Goal: Obtain resource: Download file/media

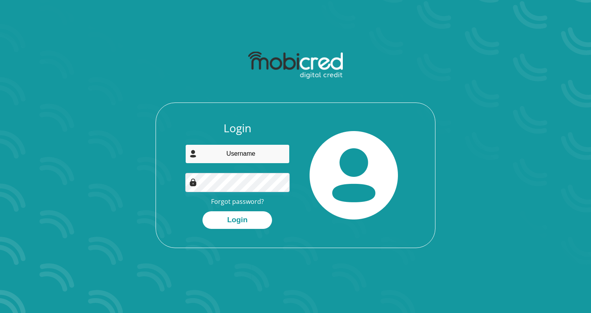
type input "[EMAIL_ADDRESS][DOMAIN_NAME]"
click at [241, 229] on div "Login [EMAIL_ADDRESS][DOMAIN_NAME] Forgot password? Login" at bounding box center [295, 185] width 279 height 126
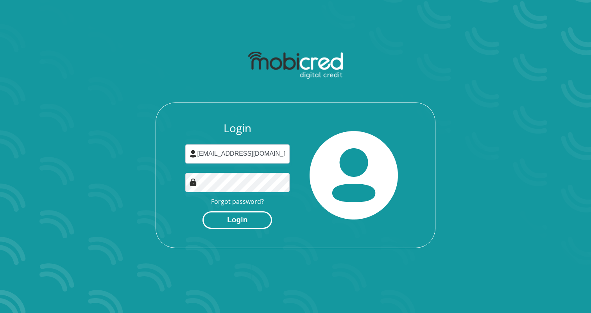
click at [245, 225] on button "Login" at bounding box center [237, 220] width 70 height 18
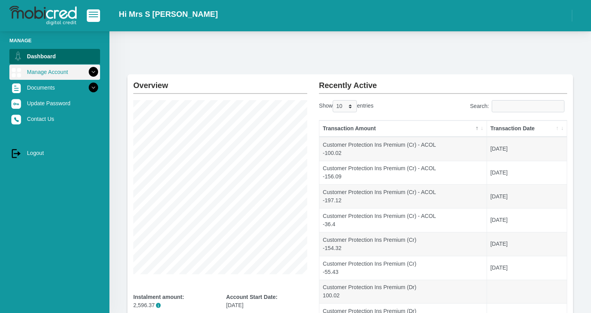
click at [92, 73] on icon at bounding box center [93, 71] width 13 height 13
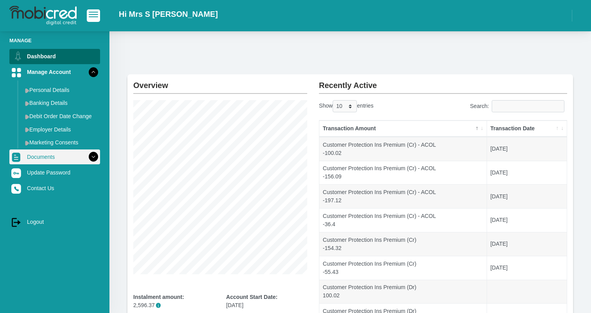
click at [93, 155] on icon at bounding box center [93, 156] width 13 height 13
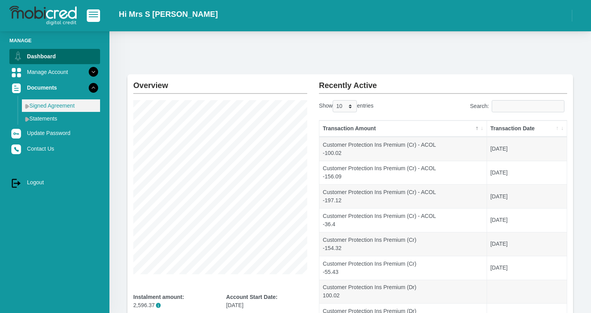
click at [47, 105] on link "Signed Agreement" at bounding box center [61, 105] width 78 height 13
click at [81, 107] on link "Signed Agreement" at bounding box center [61, 105] width 78 height 13
click at [73, 107] on link "Signed Agreement" at bounding box center [61, 105] width 78 height 13
click at [25, 105] on img at bounding box center [27, 106] width 4 height 5
click at [58, 109] on link "Signed Agreement" at bounding box center [61, 105] width 78 height 13
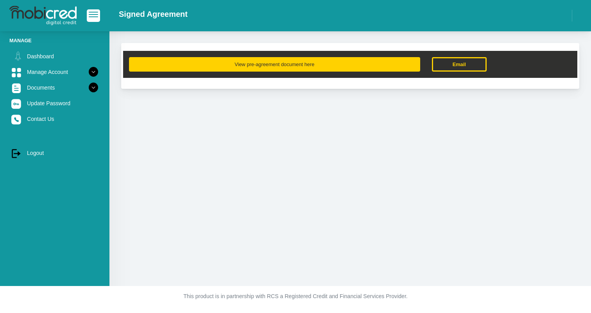
click at [361, 65] on button "View pre-agreement document here" at bounding box center [274, 64] width 291 height 14
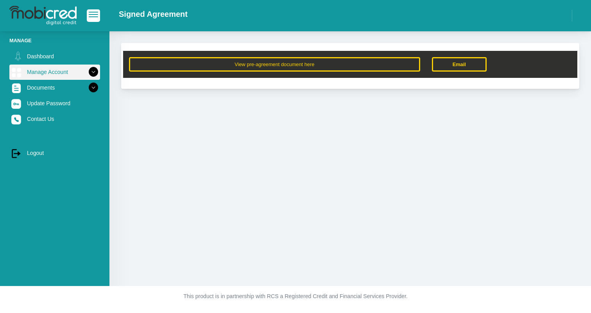
click at [37, 68] on link "Manage Account" at bounding box center [54, 71] width 91 height 15
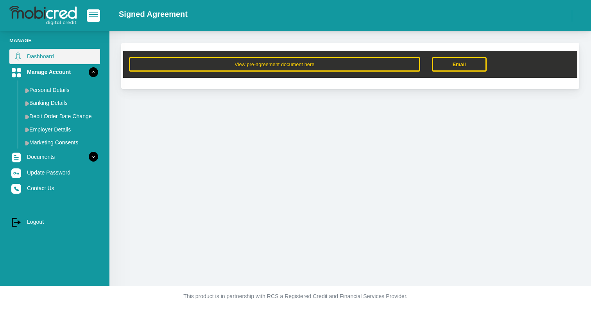
click at [37, 59] on link "Dashboard" at bounding box center [54, 56] width 91 height 15
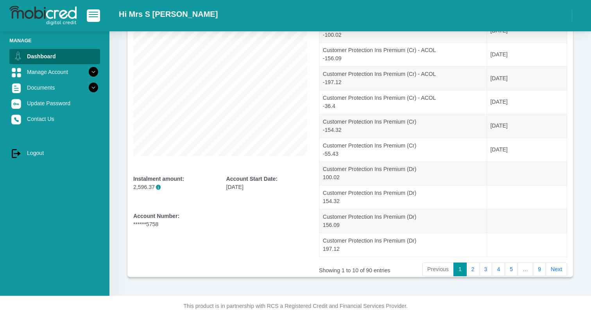
scroll to position [127, 0]
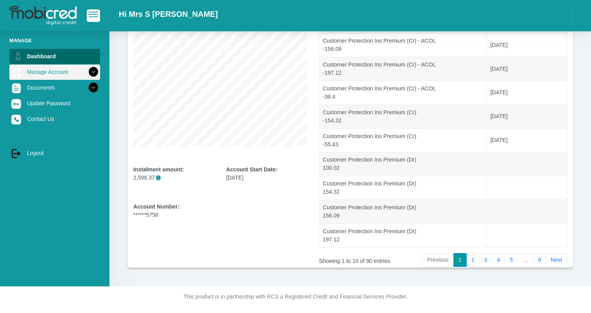
click at [89, 74] on icon at bounding box center [93, 71] width 13 height 13
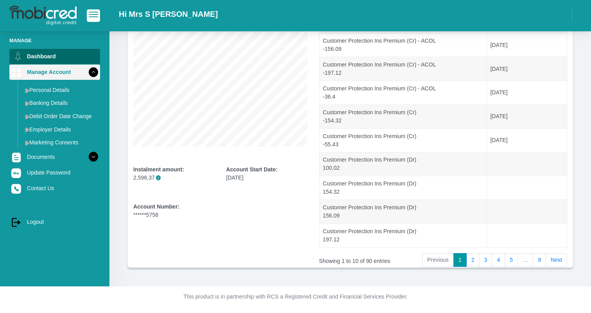
click at [89, 74] on icon at bounding box center [93, 71] width 13 height 13
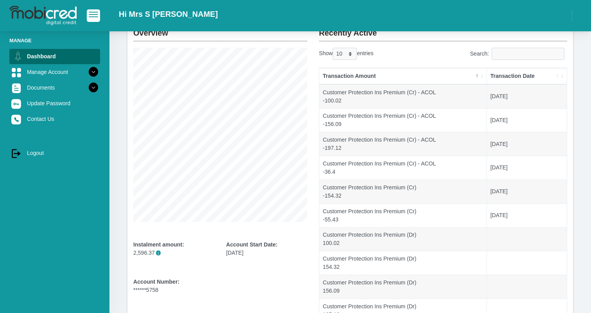
scroll to position [50, 0]
